Goal: Information Seeking & Learning: Compare options

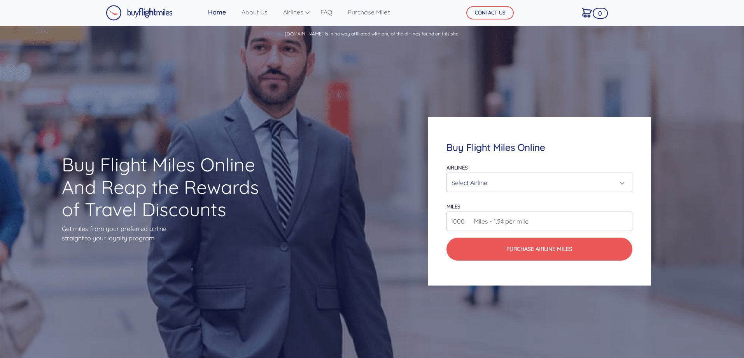
click at [468, 183] on div "Select Airline" at bounding box center [537, 182] width 171 height 15
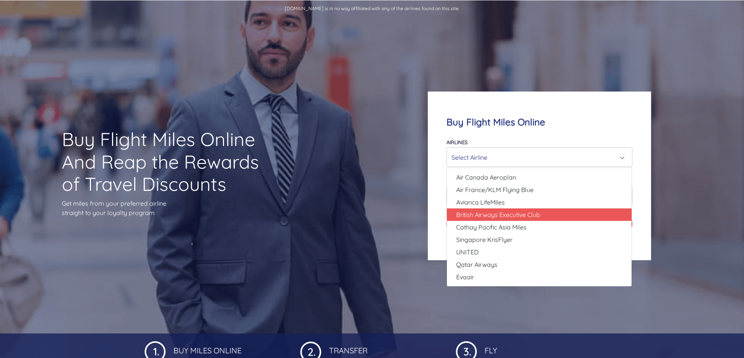
scroll to position [26, 0]
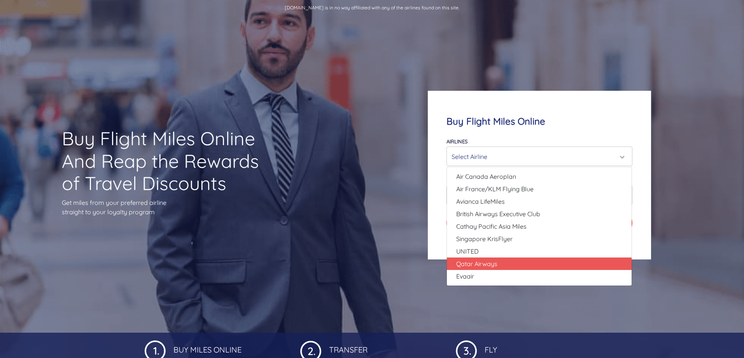
click at [475, 262] on span "Qatar Airways" at bounding box center [476, 263] width 41 height 9
select select "Qatar Airways"
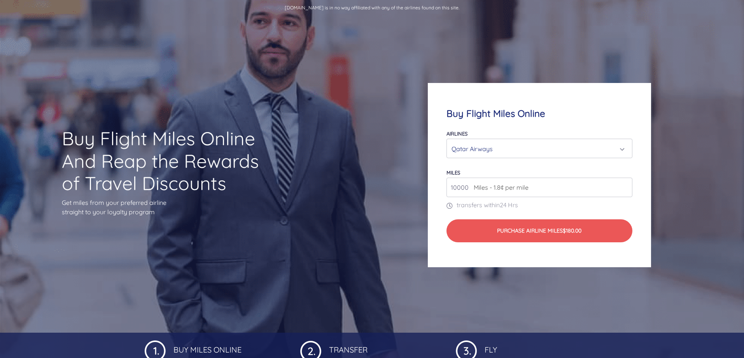
click at [473, 186] on span "Miles - 1.8¢ per mile" at bounding box center [499, 186] width 59 height 9
click at [624, 189] on input "10000" at bounding box center [540, 186] width 186 height 19
click at [626, 184] on input "11000" at bounding box center [540, 186] width 186 height 19
click at [626, 184] on input "12000" at bounding box center [540, 186] width 186 height 19
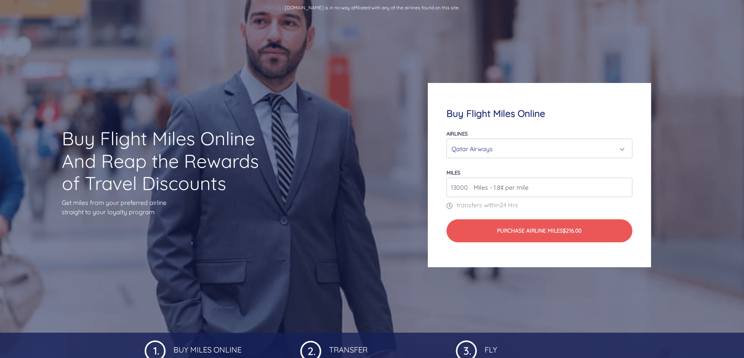
click at [626, 184] on input "13000" at bounding box center [540, 186] width 186 height 19
click at [626, 184] on input "14000" at bounding box center [540, 186] width 186 height 19
click at [626, 184] on input "15000" at bounding box center [540, 186] width 186 height 19
click at [626, 184] on input "16000" at bounding box center [540, 186] width 186 height 19
click at [626, 184] on input "17000" at bounding box center [540, 186] width 186 height 19
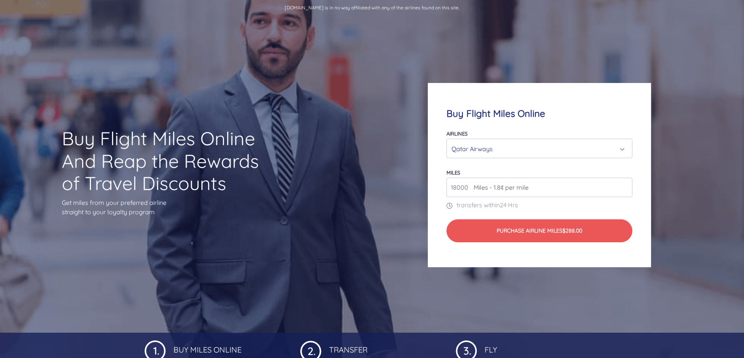
click at [626, 184] on input "18000" at bounding box center [540, 186] width 186 height 19
click at [626, 184] on input "19000" at bounding box center [540, 186] width 186 height 19
click at [626, 184] on input "20000" at bounding box center [540, 186] width 186 height 19
click at [626, 185] on input "21000" at bounding box center [540, 186] width 186 height 19
click at [626, 185] on input "22000" at bounding box center [540, 186] width 186 height 19
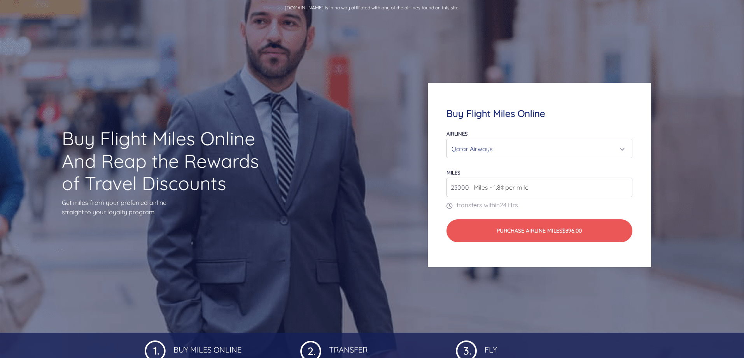
click at [626, 185] on input "23000" at bounding box center [540, 186] width 186 height 19
click at [626, 185] on input "24000" at bounding box center [540, 186] width 186 height 19
click at [626, 185] on input "25000" at bounding box center [540, 186] width 186 height 19
click at [626, 185] on input "26000" at bounding box center [540, 186] width 186 height 19
click at [626, 185] on input "27000" at bounding box center [540, 186] width 186 height 19
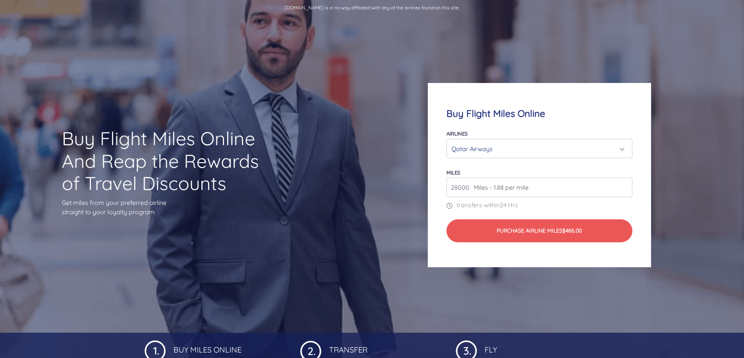
click at [626, 185] on input "28000" at bounding box center [540, 186] width 186 height 19
click at [626, 185] on input "29000" at bounding box center [540, 186] width 186 height 19
click at [626, 185] on input "30000" at bounding box center [540, 186] width 186 height 19
click at [626, 185] on input "31000" at bounding box center [540, 186] width 186 height 19
click at [626, 185] on input "32000" at bounding box center [540, 186] width 186 height 19
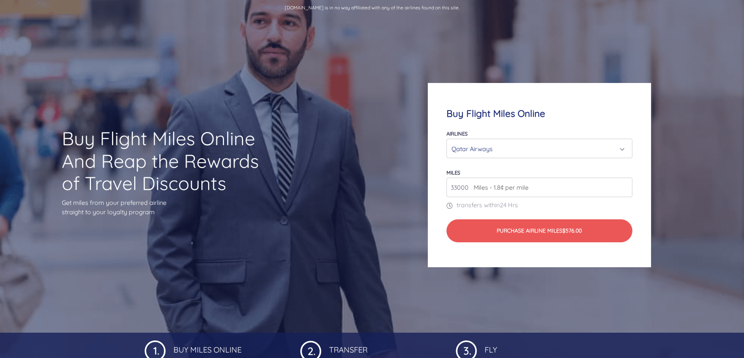
click at [626, 185] on input "33000" at bounding box center [540, 186] width 186 height 19
click at [626, 185] on input "34000" at bounding box center [540, 186] width 186 height 19
click at [626, 185] on input "35000" at bounding box center [540, 186] width 186 height 19
click at [626, 185] on input "36000" at bounding box center [540, 186] width 186 height 19
click at [626, 185] on input "37000" at bounding box center [540, 186] width 186 height 19
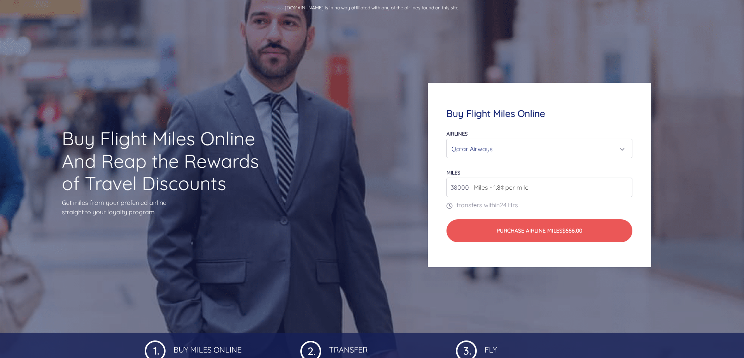
click at [626, 185] on input "38000" at bounding box center [540, 186] width 186 height 19
click at [626, 185] on input "39000" at bounding box center [540, 186] width 186 height 19
click at [626, 185] on input "40000" at bounding box center [540, 186] width 186 height 19
click at [626, 185] on input "41000" at bounding box center [540, 186] width 186 height 19
click at [626, 185] on input "42000" at bounding box center [540, 186] width 186 height 19
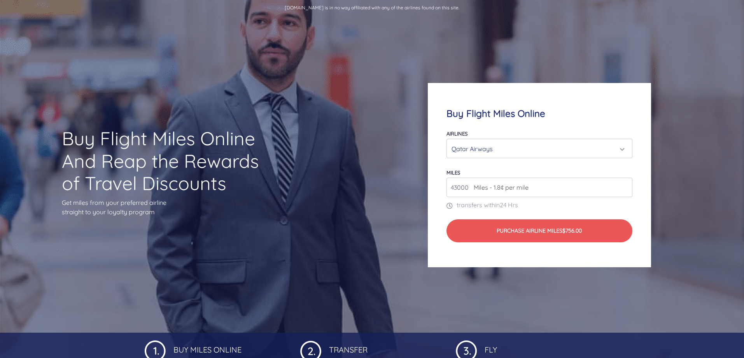
click at [626, 185] on input "43000" at bounding box center [540, 186] width 186 height 19
click at [626, 185] on input "44000" at bounding box center [540, 186] width 186 height 19
click at [626, 185] on input "45000" at bounding box center [540, 186] width 186 height 19
click at [626, 185] on input "46000" at bounding box center [540, 186] width 186 height 19
click at [626, 185] on input "47000" at bounding box center [540, 186] width 186 height 19
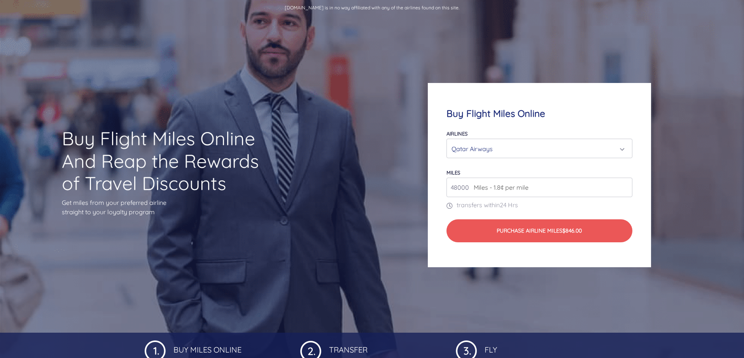
click at [626, 185] on input "48000" at bounding box center [540, 186] width 186 height 19
click at [626, 185] on input "49000" at bounding box center [540, 186] width 186 height 19
click at [626, 185] on input "50000" at bounding box center [540, 186] width 186 height 19
click at [626, 185] on input "51000" at bounding box center [540, 186] width 186 height 19
click at [626, 185] on input "52000" at bounding box center [540, 186] width 186 height 19
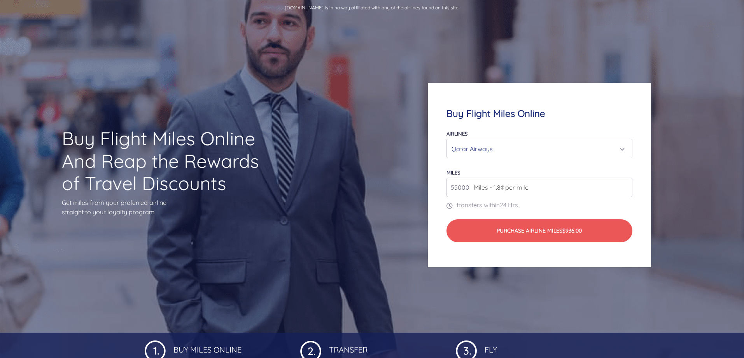
click at [626, 185] on input "55000" at bounding box center [540, 186] width 186 height 19
click at [626, 185] on input "56000" at bounding box center [540, 186] width 186 height 19
click at [626, 185] on input "57000" at bounding box center [540, 186] width 186 height 19
click at [626, 185] on input "58000" at bounding box center [540, 186] width 186 height 19
click at [626, 185] on input "59000" at bounding box center [540, 186] width 186 height 19
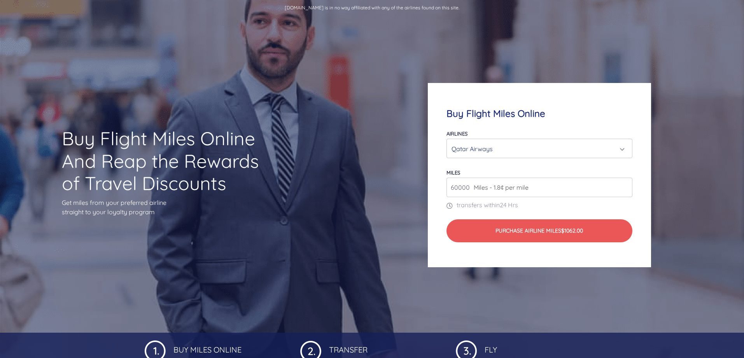
click at [626, 185] on input "60000" at bounding box center [540, 186] width 186 height 19
click at [626, 185] on input "61000" at bounding box center [540, 186] width 186 height 19
click at [626, 185] on input "62000" at bounding box center [540, 186] width 186 height 19
click at [626, 185] on input "63000" at bounding box center [540, 186] width 186 height 19
click at [626, 185] on input "64000" at bounding box center [540, 186] width 186 height 19
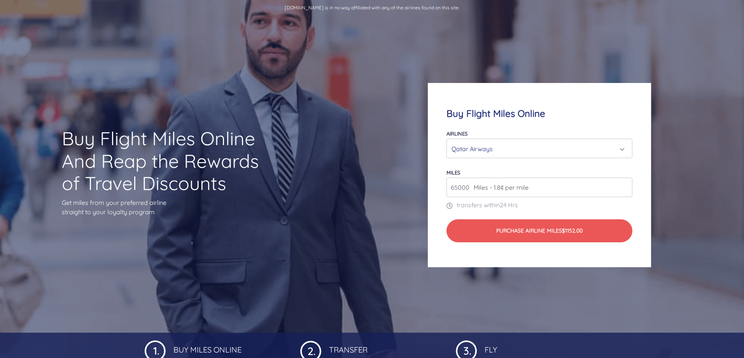
click at [626, 185] on input "65000" at bounding box center [540, 186] width 186 height 19
click at [626, 185] on input "66000" at bounding box center [540, 186] width 186 height 19
click at [626, 185] on input "67000" at bounding box center [540, 186] width 186 height 19
click at [626, 185] on input "68000" at bounding box center [540, 186] width 186 height 19
click at [626, 185] on input "69000" at bounding box center [540, 186] width 186 height 19
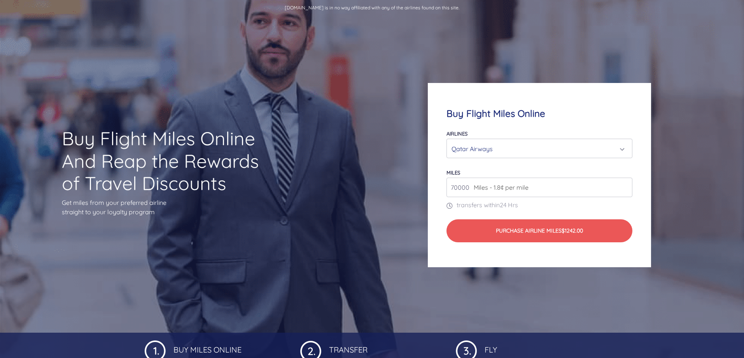
click at [626, 185] on input "70000" at bounding box center [540, 186] width 186 height 19
click at [626, 185] on input "71000" at bounding box center [540, 186] width 186 height 19
click at [626, 185] on input "72000" at bounding box center [540, 186] width 186 height 19
click at [626, 185] on input "73000" at bounding box center [540, 186] width 186 height 19
click at [626, 185] on input "74000" at bounding box center [540, 186] width 186 height 19
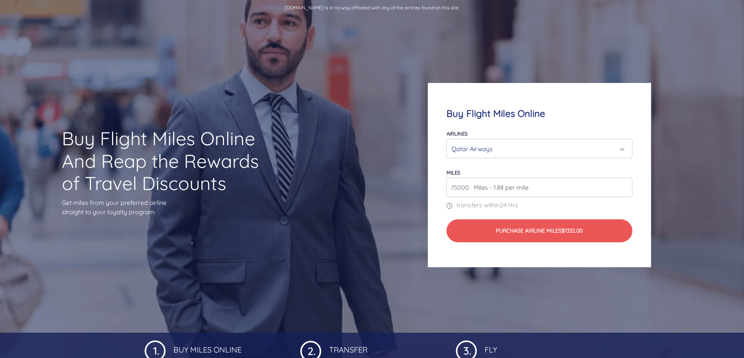
click at [626, 185] on input "75000" at bounding box center [540, 186] width 186 height 19
click at [626, 185] on input "76000" at bounding box center [540, 186] width 186 height 19
click at [626, 185] on input "77000" at bounding box center [540, 186] width 186 height 19
click at [626, 185] on input "78000" at bounding box center [540, 186] width 186 height 19
type input "77000"
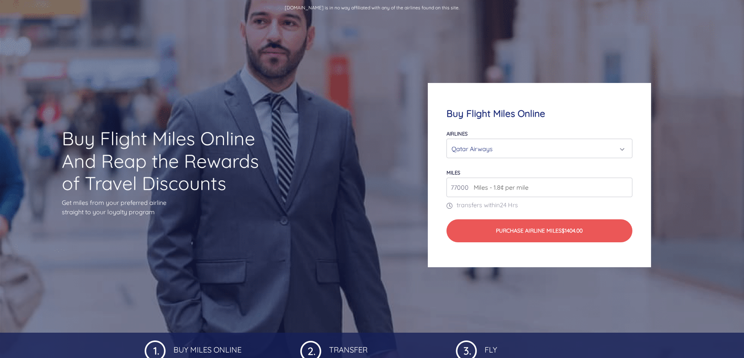
click at [624, 189] on input "77000" at bounding box center [540, 186] width 186 height 19
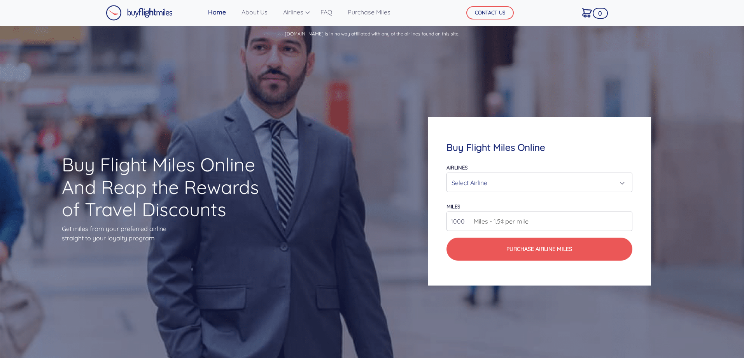
click at [470, 180] on div "Select Airline" at bounding box center [537, 182] width 171 height 15
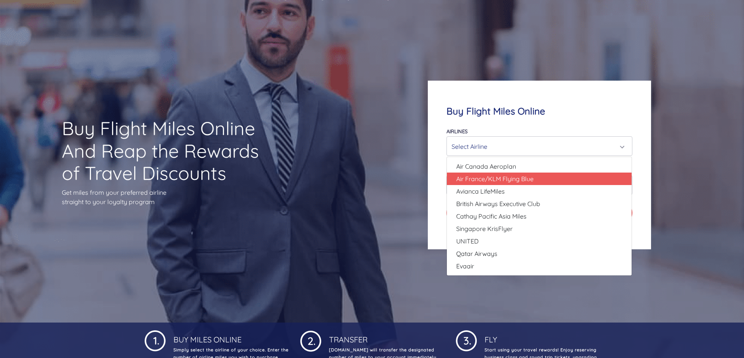
scroll to position [39, 0]
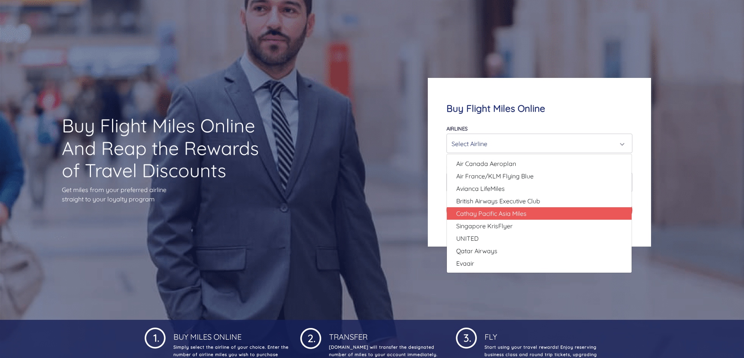
click at [473, 214] on span "Cathay Pacific Asia Miles" at bounding box center [491, 213] width 70 height 9
select select "Cathay Pacific Asia Miles"
type input "80000"
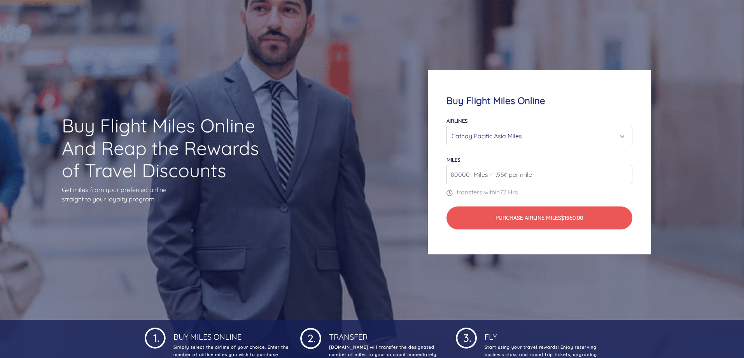
click at [489, 137] on div "Cathay Pacific Asia Miles" at bounding box center [537, 135] width 171 height 15
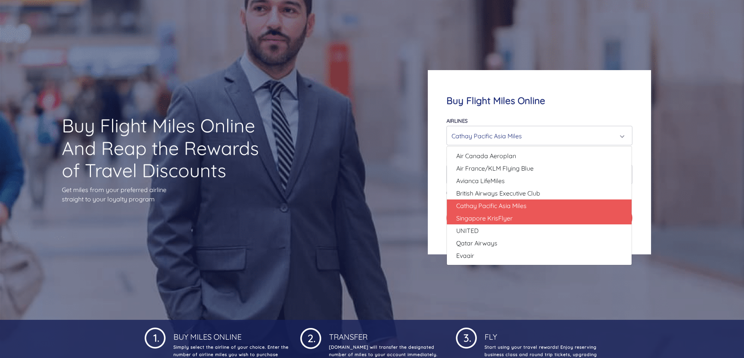
click at [478, 219] on span "Singapore KrisFlyer" at bounding box center [484, 217] width 56 height 9
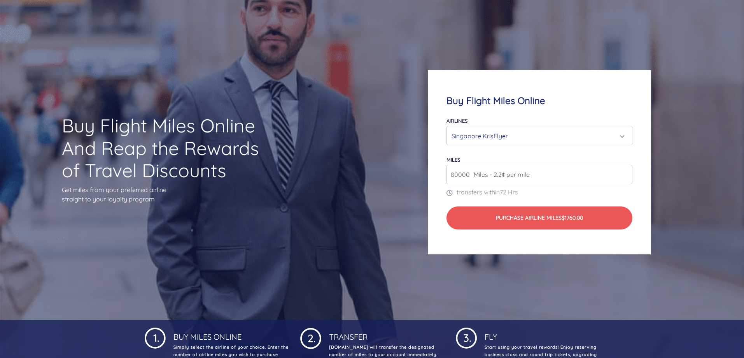
click at [472, 141] on div "Singapore KrisFlyer" at bounding box center [537, 135] width 171 height 15
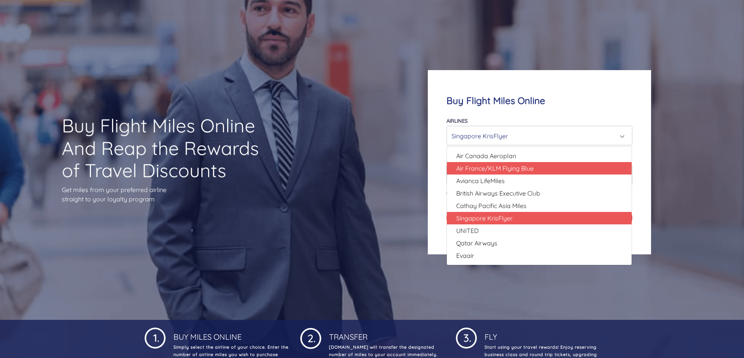
click at [467, 170] on span "Air France/KLM Flying Blue" at bounding box center [494, 167] width 77 height 9
select select "Air France/KLM Flying Blue"
type input "49000"
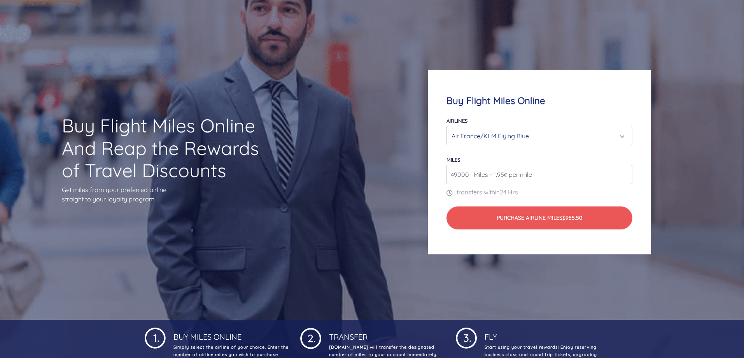
click at [466, 131] on div "Air France/KLM Flying Blue" at bounding box center [537, 135] width 171 height 15
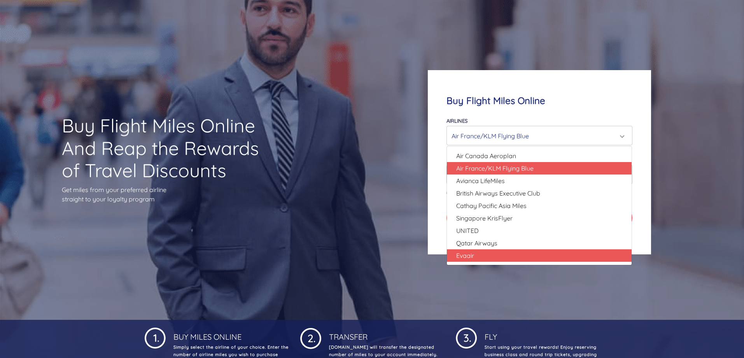
click at [470, 257] on span "Evaair" at bounding box center [465, 255] width 18 height 9
select select "Evaair"
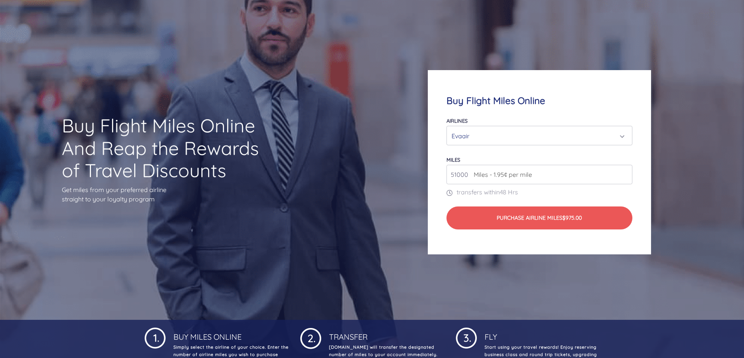
click at [625, 173] on input "51000" at bounding box center [540, 174] width 186 height 19
click at [625, 173] on input "52000" at bounding box center [540, 174] width 186 height 19
click at [625, 173] on input "53000" at bounding box center [540, 174] width 186 height 19
click at [625, 173] on input "54000" at bounding box center [540, 174] width 186 height 19
click at [625, 173] on input "55000" at bounding box center [540, 174] width 186 height 19
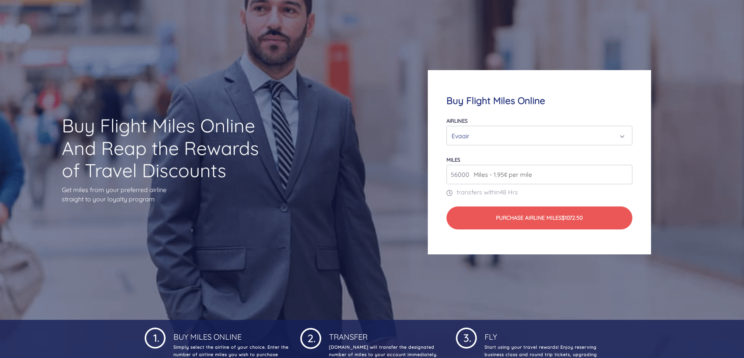
click at [625, 173] on input "56000" at bounding box center [540, 174] width 186 height 19
click at [625, 173] on input "57000" at bounding box center [540, 174] width 186 height 19
click at [625, 173] on input "58000" at bounding box center [540, 174] width 186 height 19
click at [625, 173] on input "59000" at bounding box center [540, 174] width 186 height 19
click at [625, 173] on input "60000" at bounding box center [540, 174] width 186 height 19
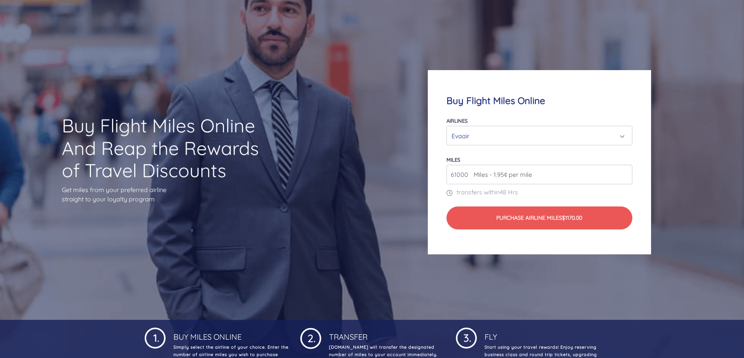
click at [625, 173] on input "61000" at bounding box center [540, 174] width 186 height 19
click at [625, 173] on input "62000" at bounding box center [540, 174] width 186 height 19
click at [625, 173] on input "63000" at bounding box center [540, 174] width 186 height 19
click at [625, 173] on input "64000" at bounding box center [540, 174] width 186 height 19
click at [625, 173] on input "65000" at bounding box center [540, 174] width 186 height 19
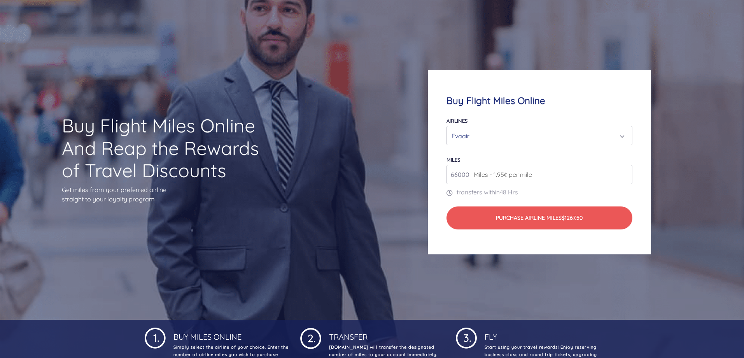
click at [625, 173] on input "66000" at bounding box center [540, 174] width 186 height 19
click at [625, 173] on input "67000" at bounding box center [540, 174] width 186 height 19
click at [625, 173] on input "68000" at bounding box center [540, 174] width 186 height 19
click at [625, 173] on input "69000" at bounding box center [540, 174] width 186 height 19
click at [625, 173] on input "70000" at bounding box center [540, 174] width 186 height 19
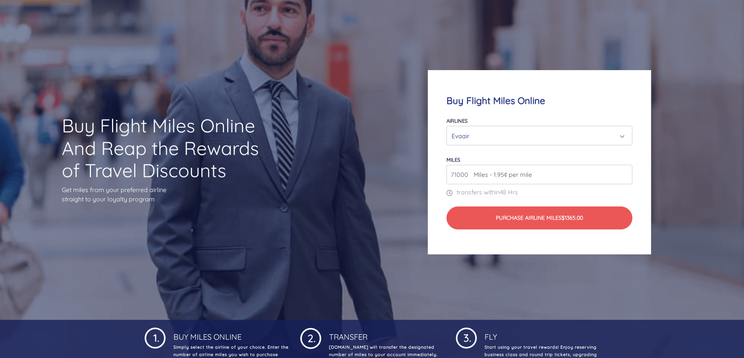
click at [625, 173] on input "71000" at bounding box center [540, 174] width 186 height 19
click at [625, 173] on input "72000" at bounding box center [540, 174] width 186 height 19
click at [625, 173] on input "73000" at bounding box center [540, 174] width 186 height 19
click at [625, 173] on input "74000" at bounding box center [540, 174] width 186 height 19
click at [625, 173] on input "75000" at bounding box center [540, 174] width 186 height 19
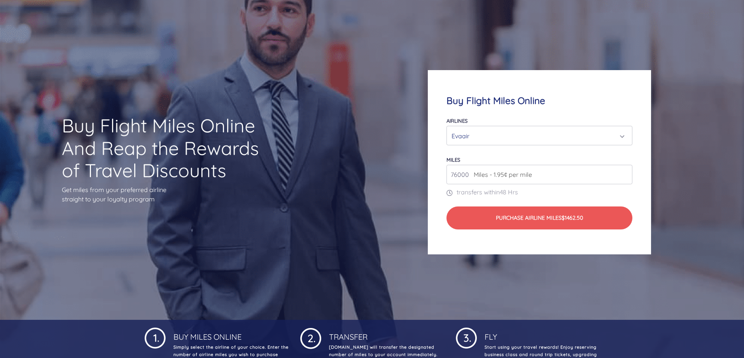
click at [625, 173] on input "76000" at bounding box center [540, 174] width 186 height 19
click at [625, 173] on input "77000" at bounding box center [540, 174] width 186 height 19
type input "78000"
click at [625, 173] on input "78000" at bounding box center [540, 174] width 186 height 19
click at [462, 134] on div "Evaair" at bounding box center [537, 135] width 171 height 15
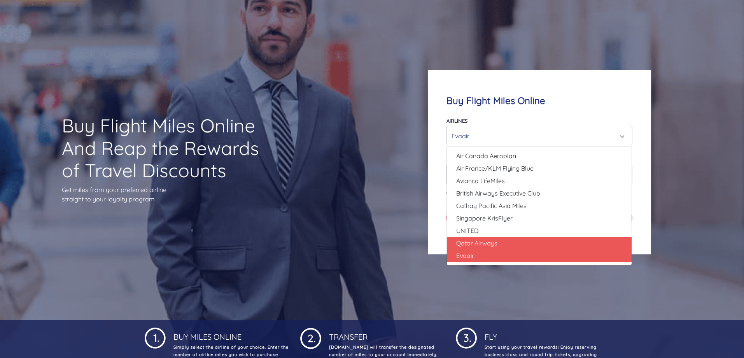
click at [468, 243] on span "Qatar Airways" at bounding box center [476, 242] width 41 height 9
select select "Qatar Airways"
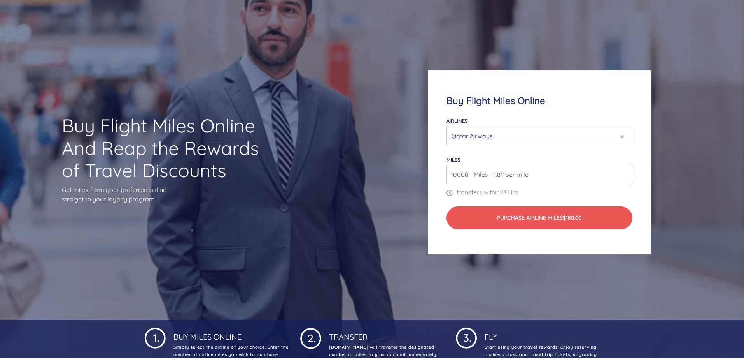
click at [578, 173] on input "10000" at bounding box center [540, 174] width 186 height 19
click at [624, 171] on input "11000" at bounding box center [540, 174] width 186 height 19
click at [624, 171] on input "12000" at bounding box center [540, 174] width 186 height 19
click at [624, 171] on input "13000" at bounding box center [540, 174] width 186 height 19
click at [624, 171] on input "14000" at bounding box center [540, 174] width 186 height 19
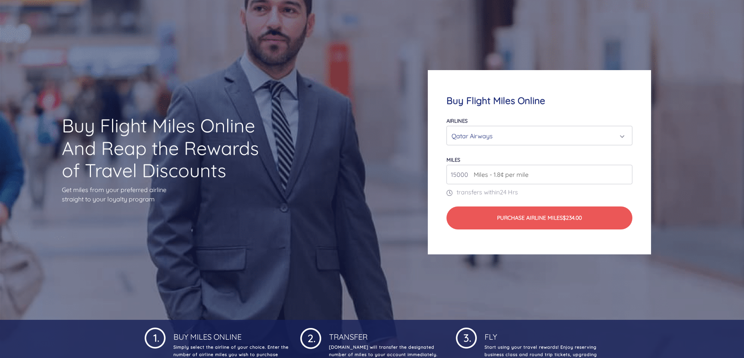
click at [624, 171] on input "15000" at bounding box center [540, 174] width 186 height 19
click at [624, 171] on input "16000" at bounding box center [540, 174] width 186 height 19
click at [624, 171] on input "17000" at bounding box center [540, 174] width 186 height 19
click at [624, 171] on input "18000" at bounding box center [540, 174] width 186 height 19
click at [624, 171] on input "19000" at bounding box center [540, 174] width 186 height 19
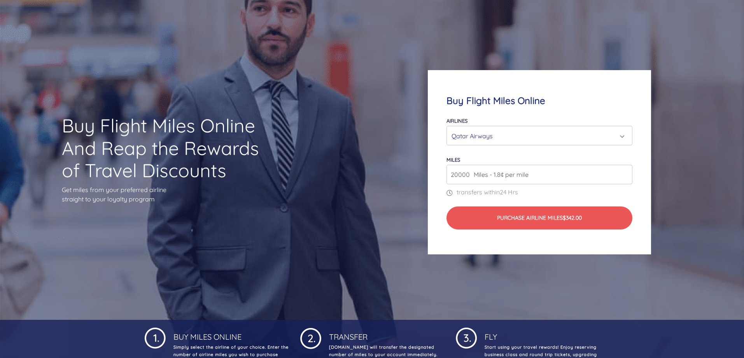
click at [624, 171] on input "20000" at bounding box center [540, 174] width 186 height 19
click at [624, 171] on input "21000" at bounding box center [540, 174] width 186 height 19
click at [624, 171] on input "22000" at bounding box center [540, 174] width 186 height 19
click at [624, 171] on input "23000" at bounding box center [540, 174] width 186 height 19
click at [624, 171] on input "24000" at bounding box center [540, 174] width 186 height 19
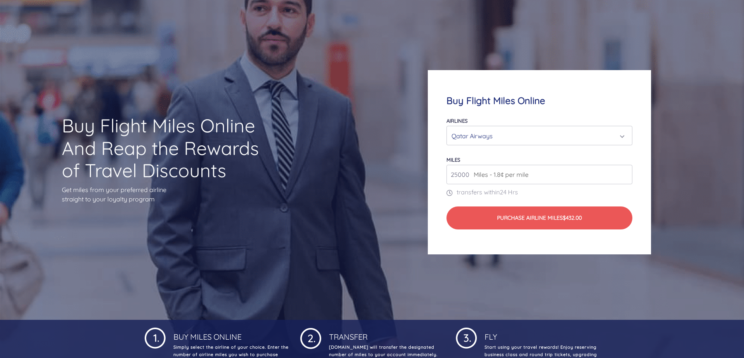
click at [624, 171] on input "25000" at bounding box center [540, 174] width 186 height 19
click at [624, 171] on input "26000" at bounding box center [540, 174] width 186 height 19
click at [624, 171] on input "27000" at bounding box center [540, 174] width 186 height 19
click at [624, 171] on input "28000" at bounding box center [540, 174] width 186 height 19
click at [624, 171] on input "29000" at bounding box center [540, 174] width 186 height 19
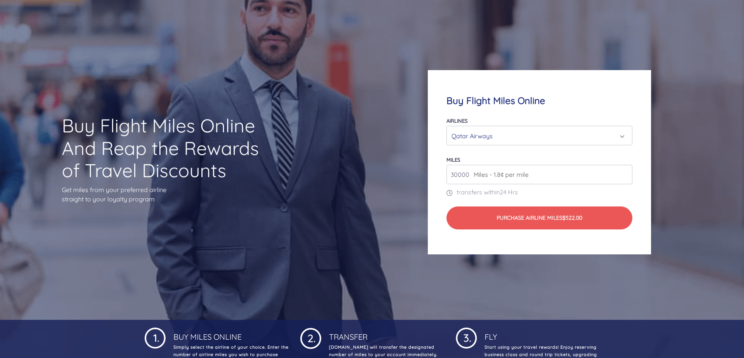
click at [624, 171] on input "30000" at bounding box center [540, 174] width 186 height 19
click at [624, 171] on input "31000" at bounding box center [540, 174] width 186 height 19
click at [624, 171] on input "32000" at bounding box center [540, 174] width 186 height 19
click at [624, 171] on input "33000" at bounding box center [540, 174] width 186 height 19
click at [624, 171] on input "34000" at bounding box center [540, 174] width 186 height 19
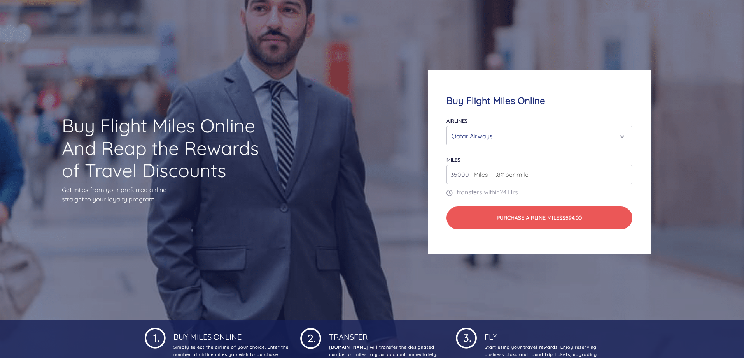
click at [624, 171] on input "35000" at bounding box center [540, 174] width 186 height 19
click at [624, 171] on input "36000" at bounding box center [540, 174] width 186 height 19
click at [624, 171] on input "37000" at bounding box center [540, 174] width 186 height 19
click at [624, 171] on input "38000" at bounding box center [540, 174] width 186 height 19
click at [624, 171] on input "39000" at bounding box center [540, 174] width 186 height 19
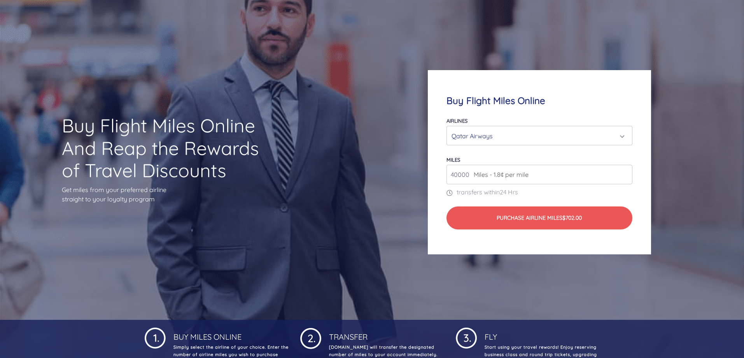
click at [624, 171] on input "40000" at bounding box center [540, 174] width 186 height 19
click at [624, 171] on input "41000" at bounding box center [540, 174] width 186 height 19
click at [624, 171] on input "42000" at bounding box center [540, 174] width 186 height 19
click at [624, 171] on input "43000" at bounding box center [540, 174] width 186 height 19
click at [624, 171] on input "44000" at bounding box center [540, 174] width 186 height 19
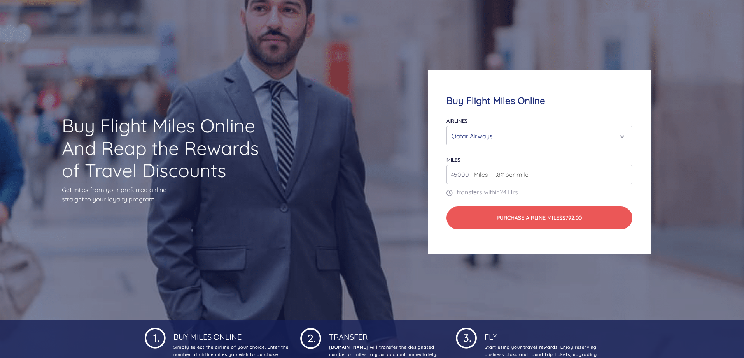
click at [624, 171] on input "45000" at bounding box center [540, 174] width 186 height 19
click at [624, 171] on input "46000" at bounding box center [540, 174] width 186 height 19
click at [624, 171] on input "47000" at bounding box center [540, 174] width 186 height 19
click at [624, 171] on input "48000" at bounding box center [540, 174] width 186 height 19
click at [624, 171] on input "49000" at bounding box center [540, 174] width 186 height 19
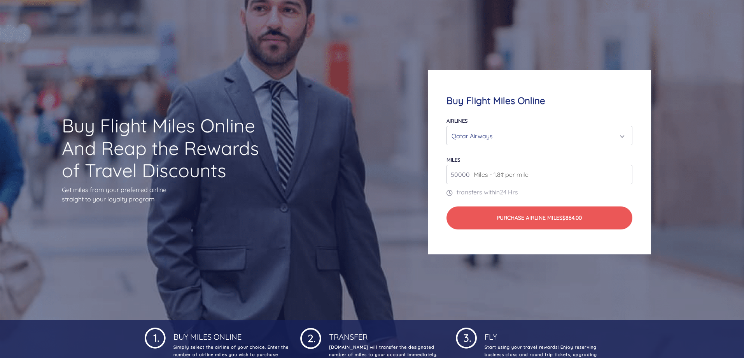
click at [624, 171] on input "50000" at bounding box center [540, 174] width 186 height 19
click at [624, 171] on input "51000" at bounding box center [540, 174] width 186 height 19
click at [624, 171] on input "52000" at bounding box center [540, 174] width 186 height 19
click at [624, 171] on input "53000" at bounding box center [540, 174] width 186 height 19
click at [624, 171] on input "54000" at bounding box center [540, 174] width 186 height 19
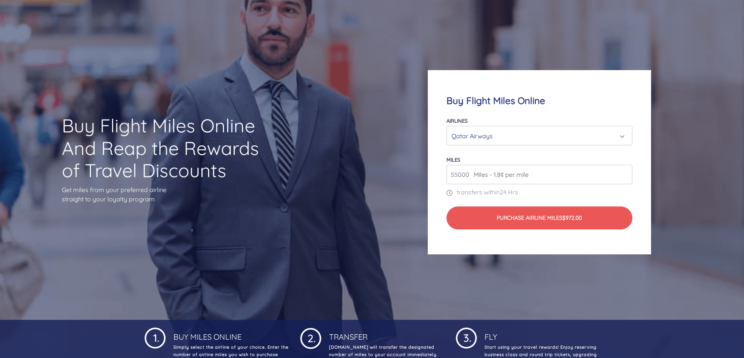
click at [624, 171] on input "55000" at bounding box center [540, 174] width 186 height 19
click at [624, 171] on input "56000" at bounding box center [540, 174] width 186 height 19
click at [624, 171] on input "57000" at bounding box center [540, 174] width 186 height 19
click at [624, 171] on input "58000" at bounding box center [540, 174] width 186 height 19
click at [624, 171] on input "59000" at bounding box center [540, 174] width 186 height 19
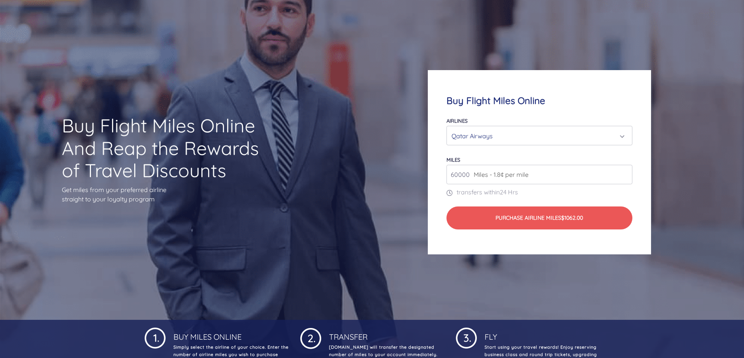
click at [624, 171] on input "60000" at bounding box center [540, 174] width 186 height 19
click at [624, 171] on input "61000" at bounding box center [540, 174] width 186 height 19
click at [624, 171] on input "62000" at bounding box center [540, 174] width 186 height 19
click at [624, 171] on input "63000" at bounding box center [540, 174] width 186 height 19
click at [624, 171] on input "64000" at bounding box center [540, 174] width 186 height 19
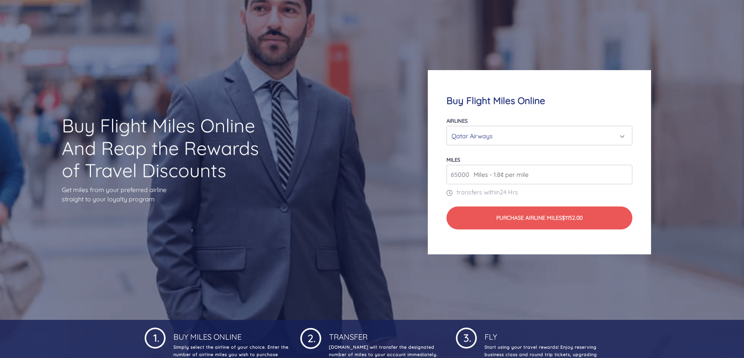
click at [624, 171] on input "65000" at bounding box center [540, 174] width 186 height 19
click at [624, 171] on input "66000" at bounding box center [540, 174] width 186 height 19
click at [624, 171] on input "67000" at bounding box center [540, 174] width 186 height 19
click at [624, 171] on input "68000" at bounding box center [540, 174] width 186 height 19
click at [624, 171] on input "69000" at bounding box center [540, 174] width 186 height 19
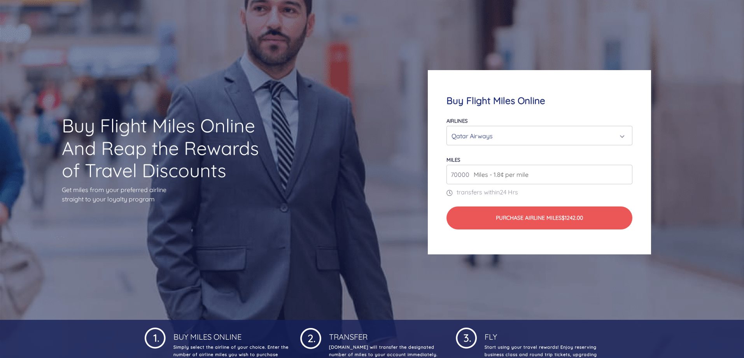
click at [624, 171] on input "70000" at bounding box center [540, 174] width 186 height 19
click at [624, 171] on input "71000" at bounding box center [540, 174] width 186 height 19
click at [624, 171] on input "72000" at bounding box center [540, 174] width 186 height 19
click at [624, 171] on input "73000" at bounding box center [540, 174] width 186 height 19
click at [624, 171] on input "74000" at bounding box center [540, 174] width 186 height 19
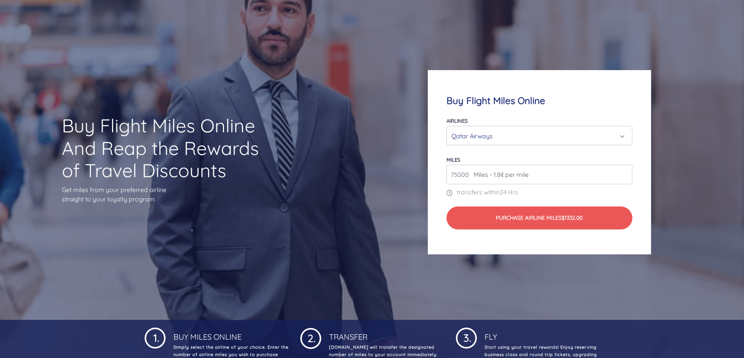
click at [624, 171] on input "75000" at bounding box center [540, 174] width 186 height 19
click at [624, 171] on input "76000" at bounding box center [540, 174] width 186 height 19
click at [624, 171] on input "77000" at bounding box center [540, 174] width 186 height 19
type input "78000"
click at [624, 171] on input "78000" at bounding box center [540, 174] width 186 height 19
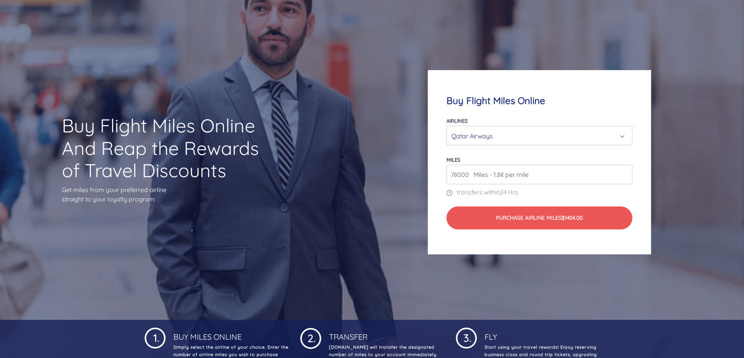
drag, startPoint x: 468, startPoint y: 173, endPoint x: 427, endPoint y: 174, distance: 41.6
click at [427, 174] on div "Buy Flight Miles Online Airlines Air Canada Aeroplan Air France/KLM Flying Blue…" at bounding box center [540, 162] width 298 height 259
click at [475, 133] on div "Qatar Airways" at bounding box center [537, 135] width 171 height 15
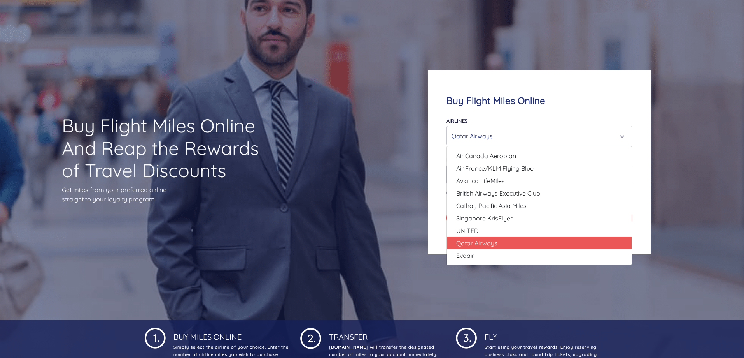
click at [522, 103] on h4 "Buy Flight Miles Online" at bounding box center [540, 100] width 186 height 11
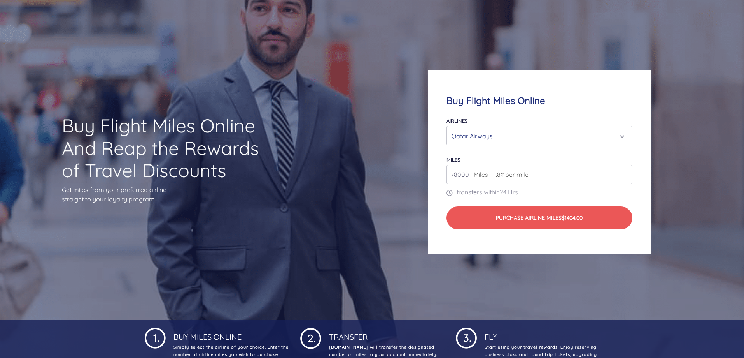
click at [470, 138] on div "Qatar Airways" at bounding box center [537, 135] width 171 height 15
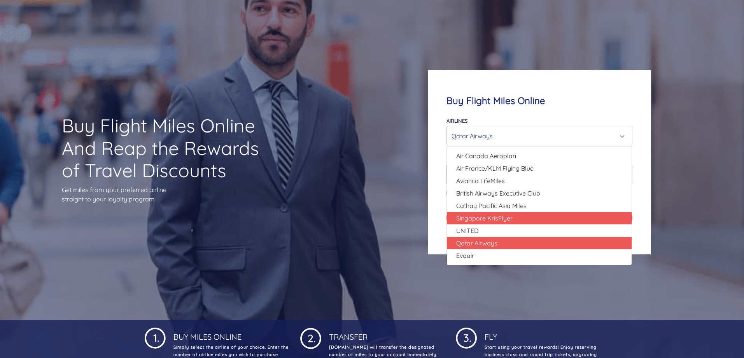
click at [467, 217] on span "Singapore KrisFlyer" at bounding box center [484, 217] width 56 height 9
select select "Singapore KrisFlyer"
type input "80000"
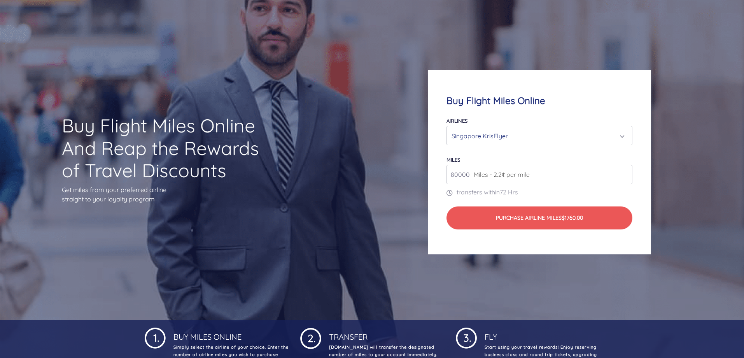
click at [473, 137] on div "Singapore KrisFlyer" at bounding box center [537, 135] width 171 height 15
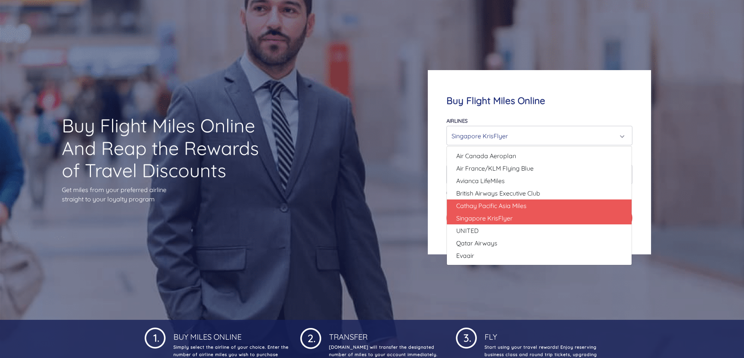
click at [468, 206] on span "Cathay Pacific Asia Miles" at bounding box center [491, 205] width 70 height 9
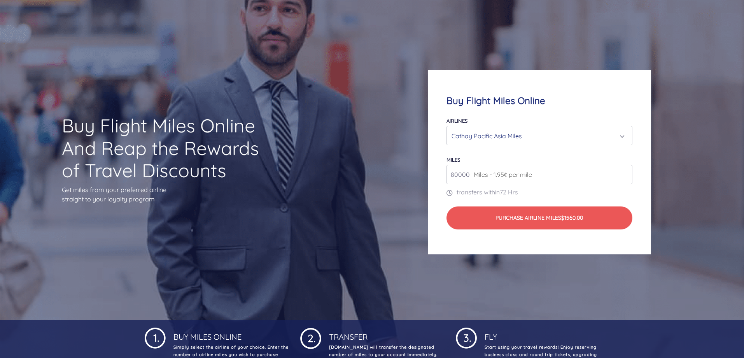
click at [467, 133] on div "Cathay Pacific Asia Miles" at bounding box center [537, 135] width 171 height 15
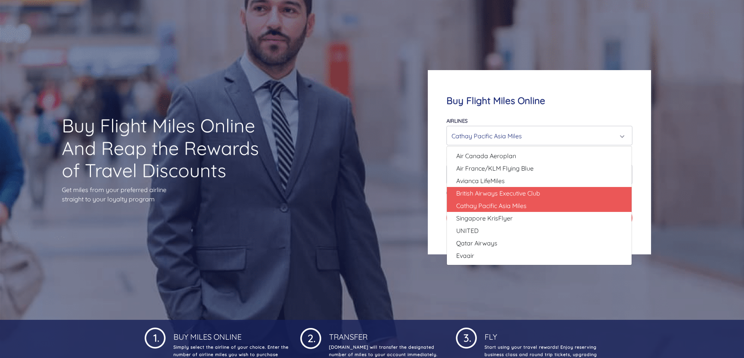
click at [474, 189] on span "British Airways Executive Club" at bounding box center [498, 192] width 84 height 9
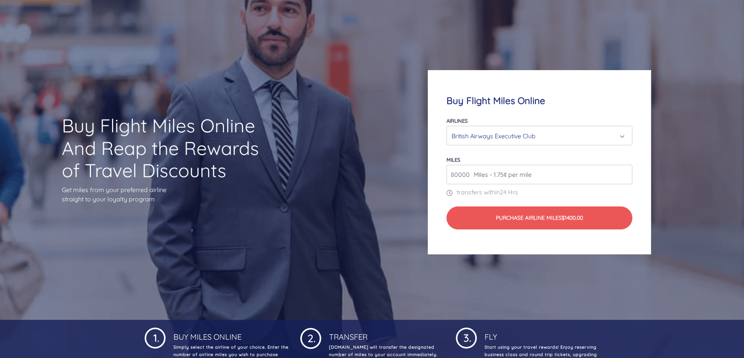
click at [490, 134] on div "British Airways Executive Club" at bounding box center [537, 135] width 171 height 15
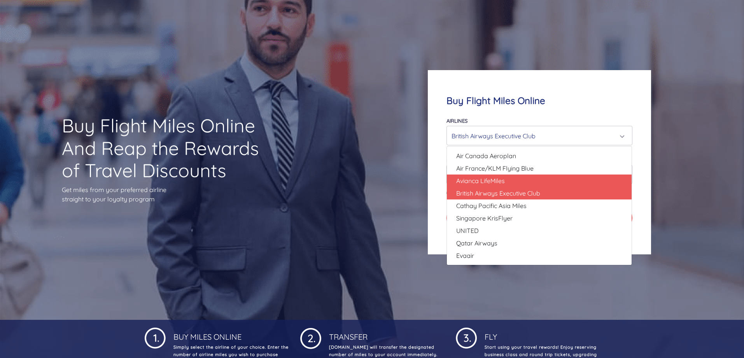
click at [482, 182] on span "Avianca LifeMiles" at bounding box center [480, 180] width 49 height 9
select select "Avianca LifeMiles"
type input "49000"
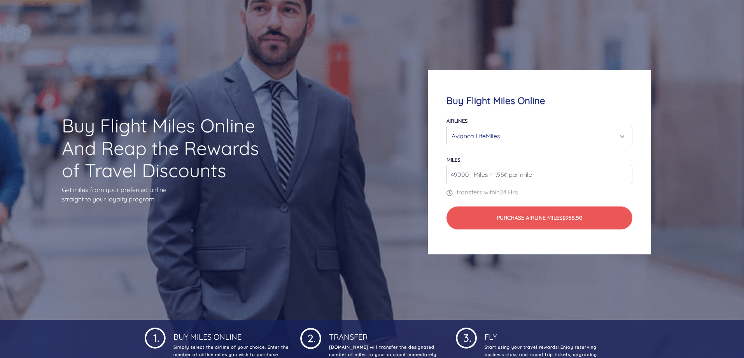
click at [483, 133] on div "Avianca LifeMiles" at bounding box center [537, 135] width 171 height 15
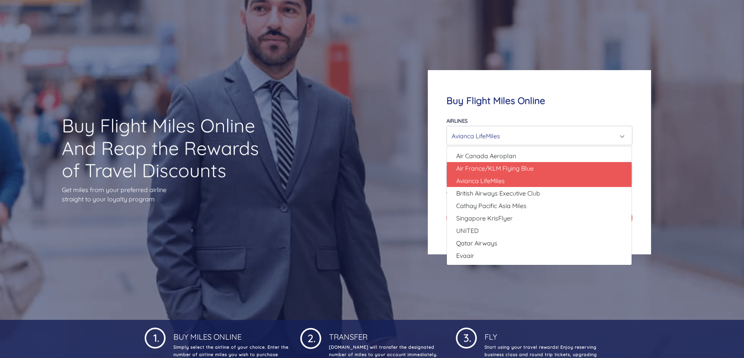
click at [477, 169] on span "Air France/KLM Flying Blue" at bounding box center [494, 167] width 77 height 9
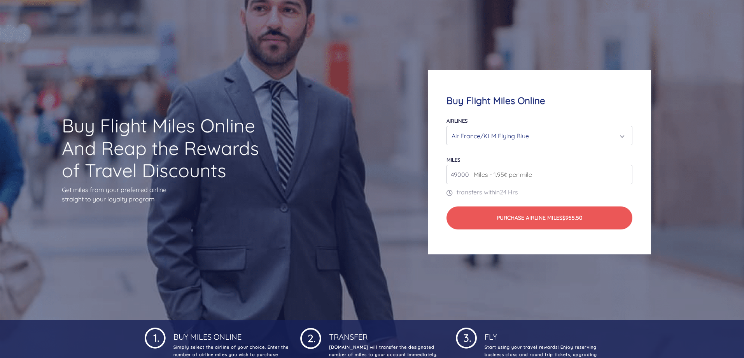
click at [482, 137] on div "Air France/KLM Flying Blue" at bounding box center [537, 135] width 171 height 15
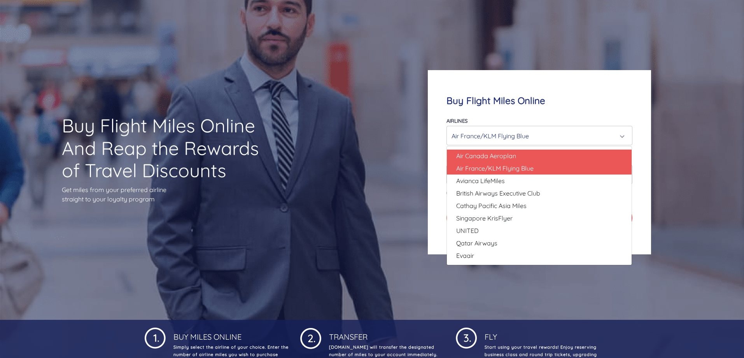
click at [474, 153] on span "Air Canada Aeroplan" at bounding box center [486, 155] width 60 height 9
select select "Air Canada Aeroplan"
type input "80000"
